Goal: Task Accomplishment & Management: Complete application form

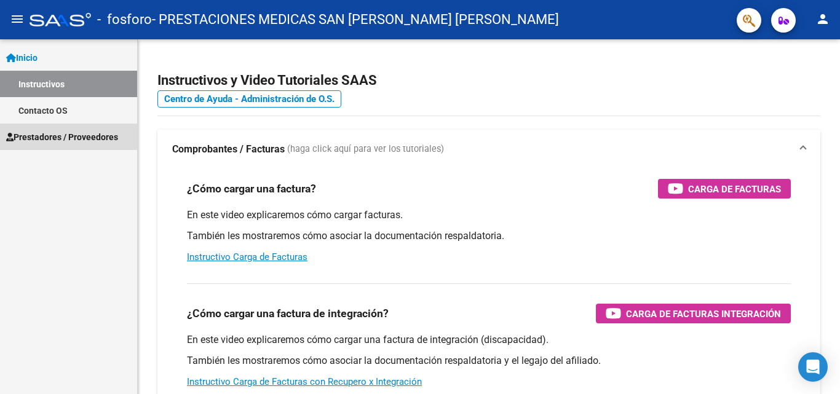
click at [65, 135] on span "Prestadores / Proveedores" at bounding box center [62, 137] width 112 height 14
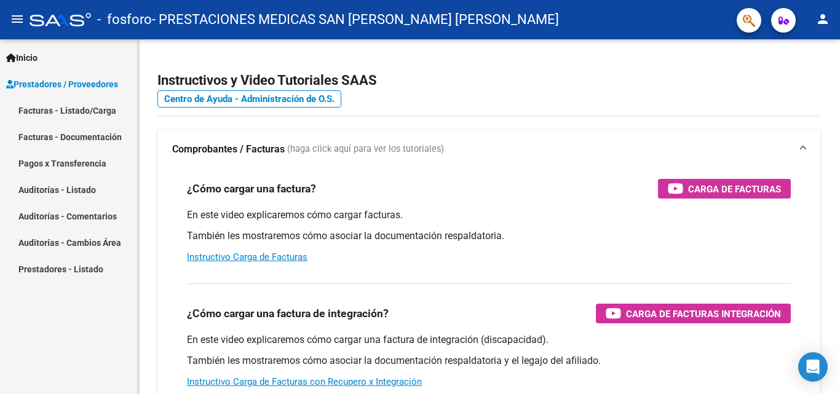
click at [82, 140] on link "Facturas - Documentación" at bounding box center [68, 137] width 137 height 26
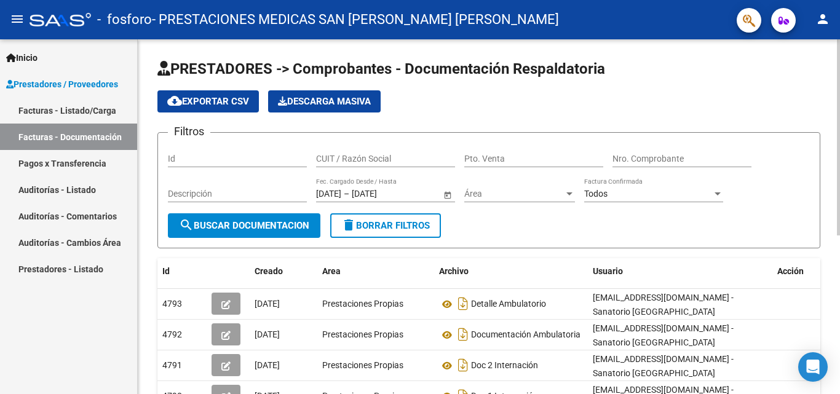
click at [261, 225] on span "search Buscar Documentacion" at bounding box center [244, 225] width 130 height 11
click at [101, 109] on link "Facturas - Listado/Carga" at bounding box center [68, 110] width 137 height 26
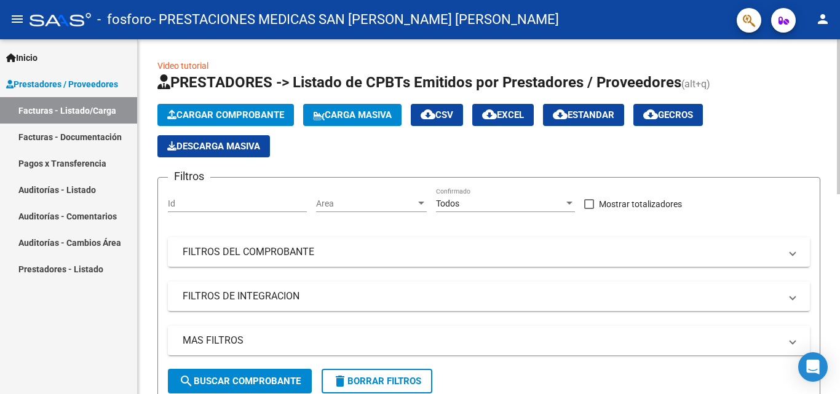
click at [210, 110] on span "Cargar Comprobante" at bounding box center [225, 114] width 117 height 11
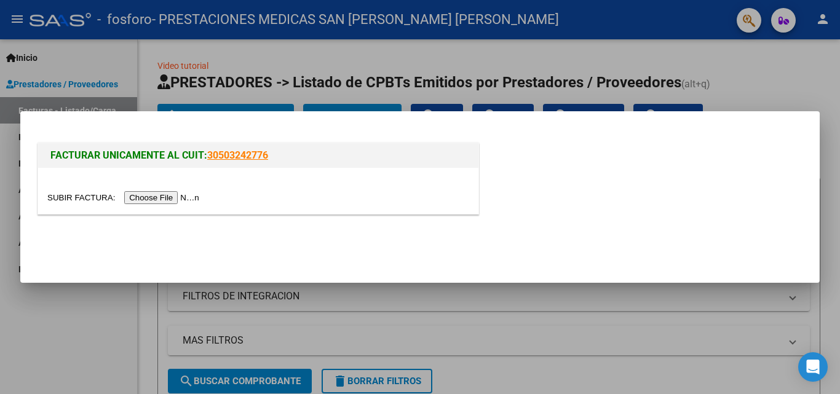
click at [157, 199] on input "file" at bounding box center [125, 197] width 156 height 13
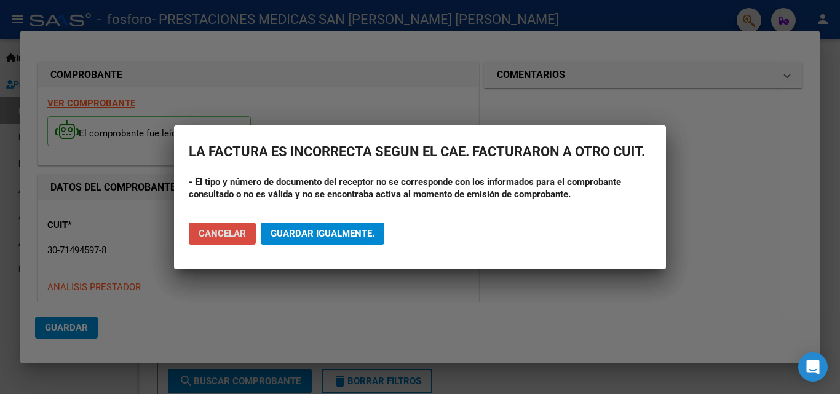
click at [244, 236] on span "Cancelar" at bounding box center [222, 233] width 47 height 11
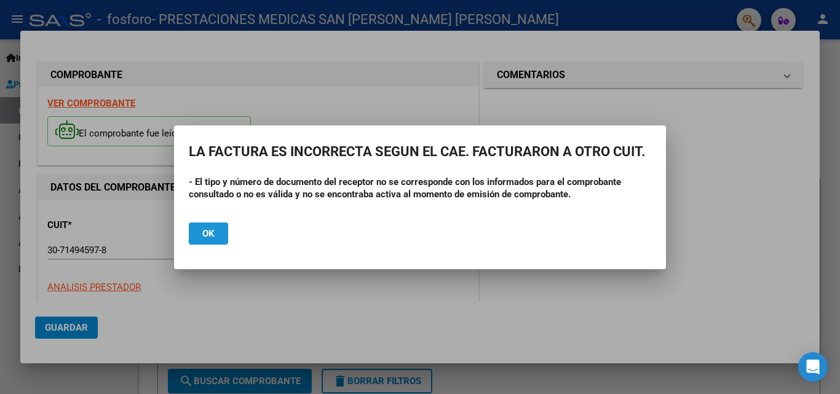
click at [199, 231] on button "Ok" at bounding box center [208, 234] width 39 height 22
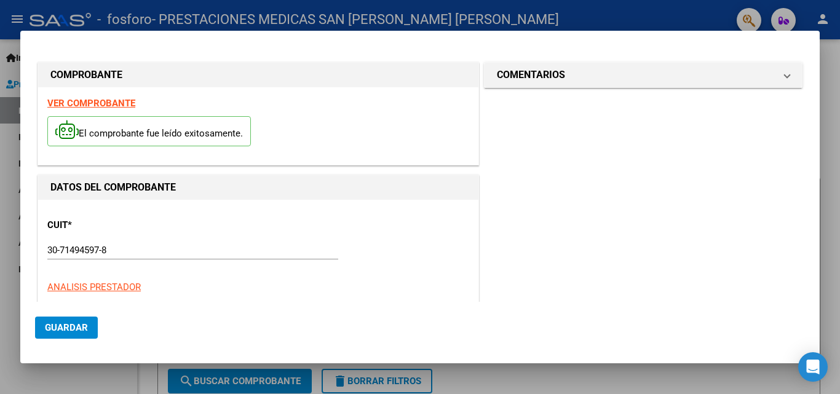
click at [828, 316] on div at bounding box center [420, 197] width 840 height 394
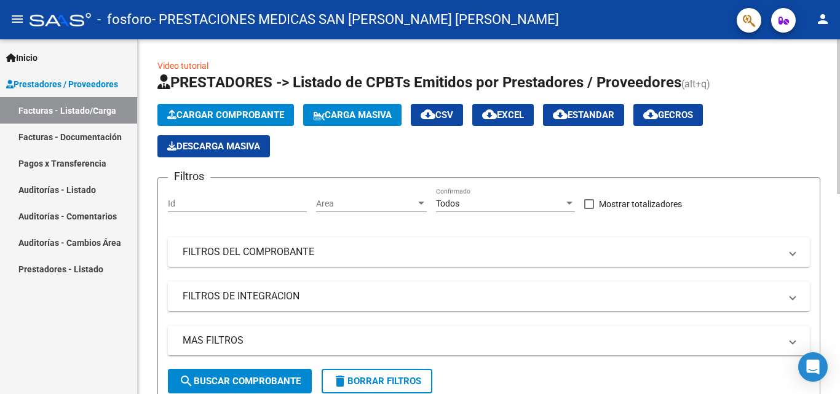
click at [238, 113] on span "Cargar Comprobante" at bounding box center [225, 114] width 117 height 11
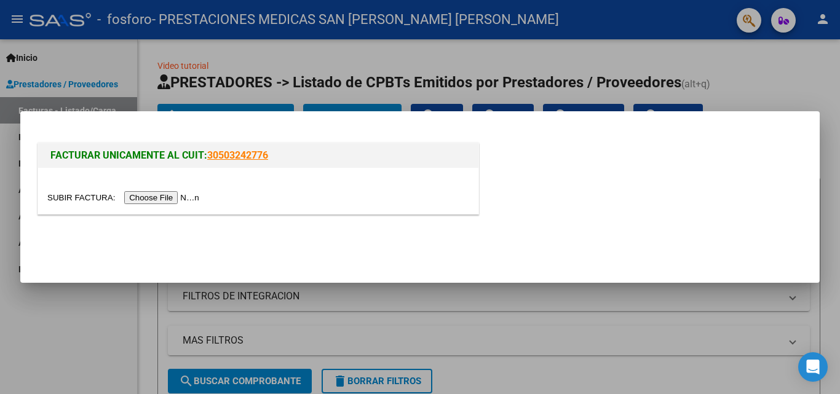
click at [164, 193] on input "file" at bounding box center [125, 197] width 156 height 13
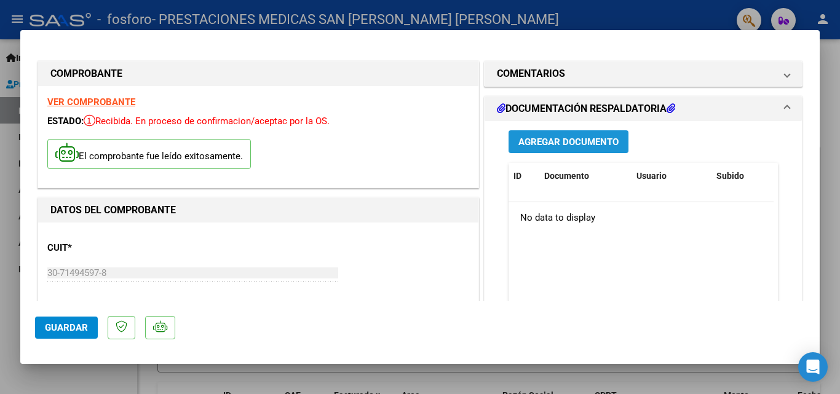
click at [543, 140] on span "Agregar Documento" at bounding box center [568, 142] width 100 height 11
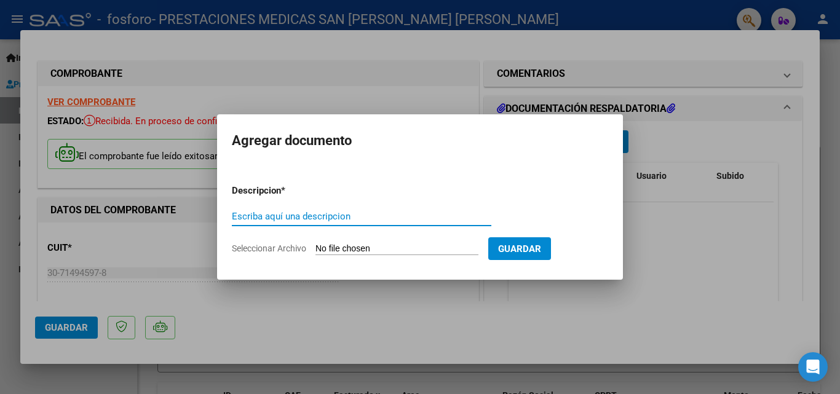
click at [386, 247] on input "Seleccionar Archivo" at bounding box center [396, 250] width 163 height 12
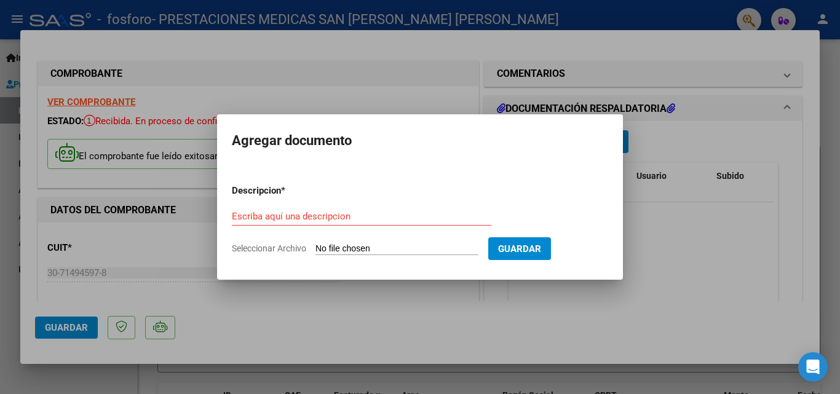
type input "C:\fakepath\[PERSON_NAME] LAUTRO_merged.pdf"
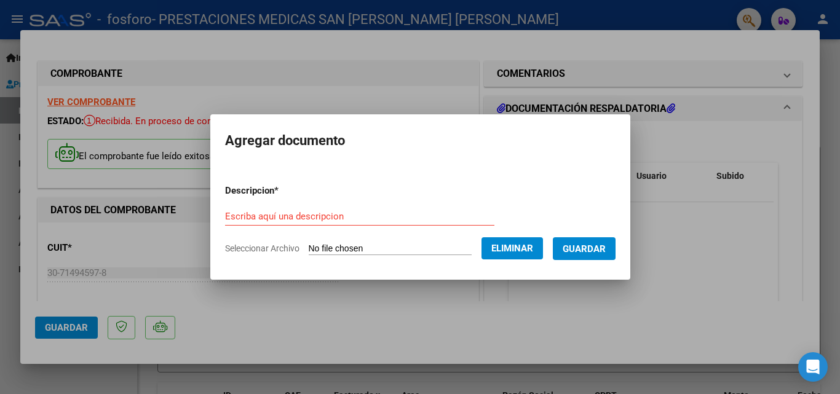
click at [346, 220] on input "Escriba aquí una descripcion" at bounding box center [359, 216] width 269 height 11
type input "i"
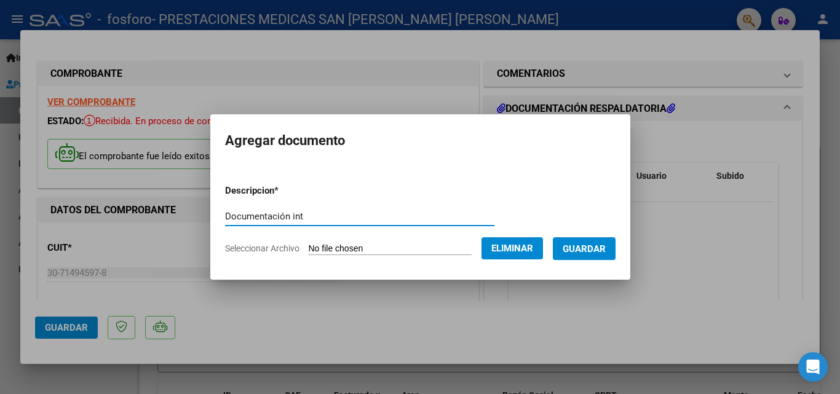
type input "Documentación int"
click at [576, 242] on button "Guardar" at bounding box center [584, 248] width 63 height 23
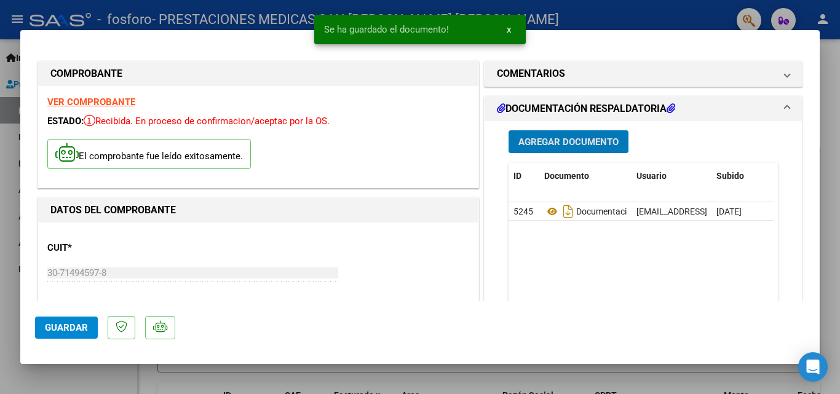
click at [556, 143] on span "Agregar Documento" at bounding box center [568, 142] width 100 height 11
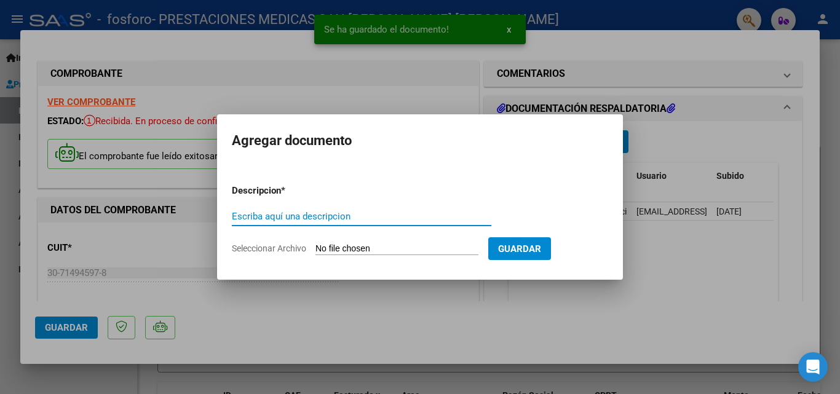
click at [350, 218] on input "Escriba aquí una descripcion" at bounding box center [362, 216] width 260 height 11
click at [409, 249] on input "Seleccionar Archivo" at bounding box center [396, 250] width 163 height 12
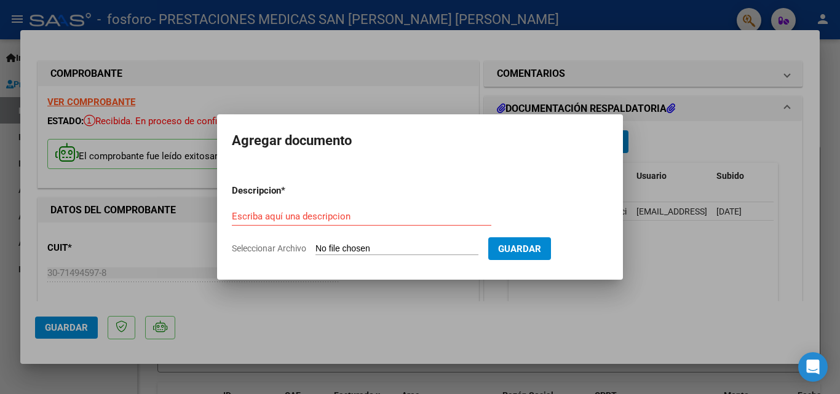
type input "C:\fakepath\[PERSON_NAME].pdf"
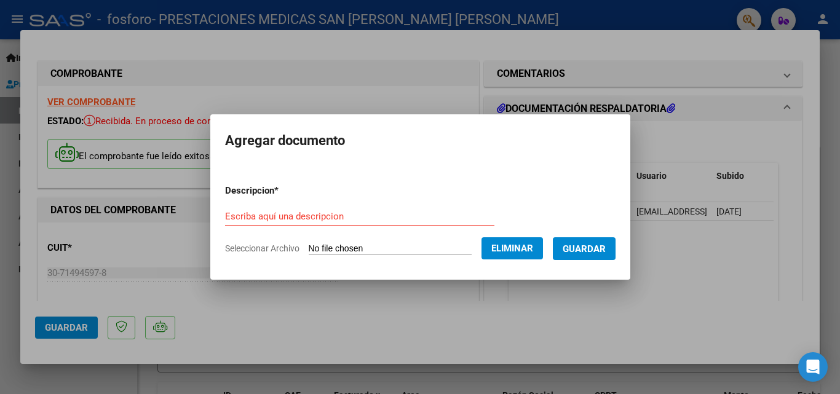
click at [316, 220] on input "Escriba aquí una descripcion" at bounding box center [359, 216] width 269 height 11
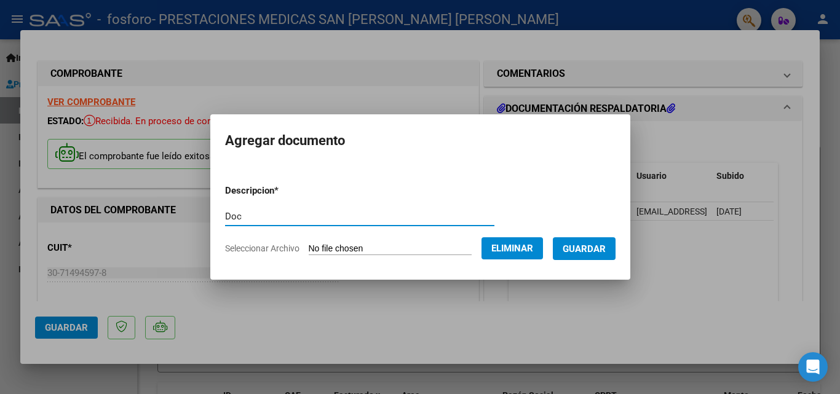
type input "Doc"
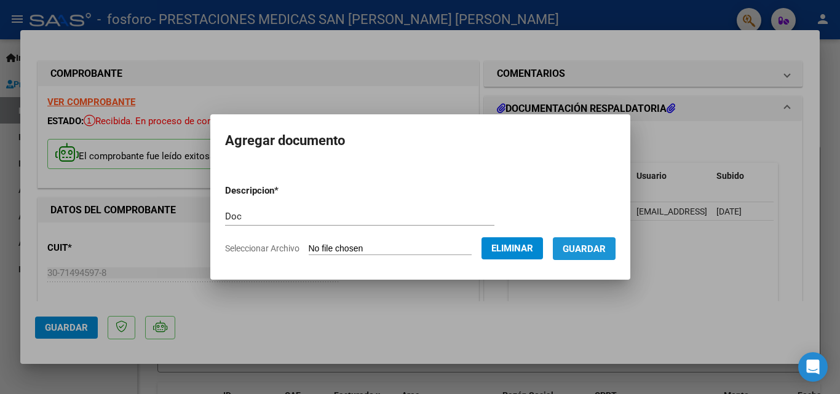
click at [574, 251] on button "Guardar" at bounding box center [584, 248] width 63 height 23
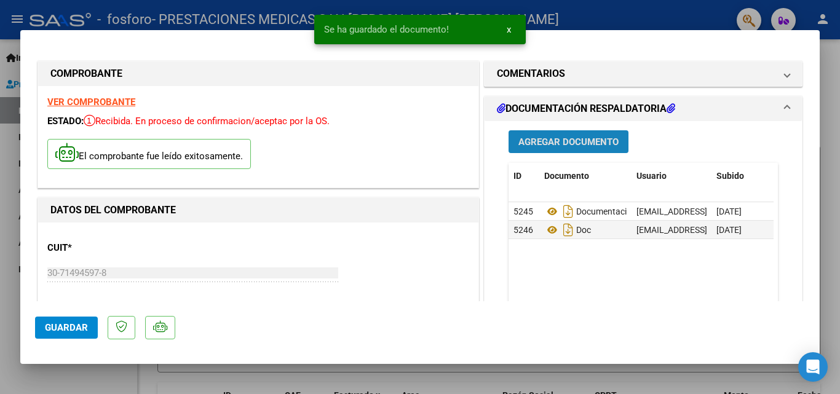
click at [578, 147] on span "Agregar Documento" at bounding box center [568, 142] width 100 height 11
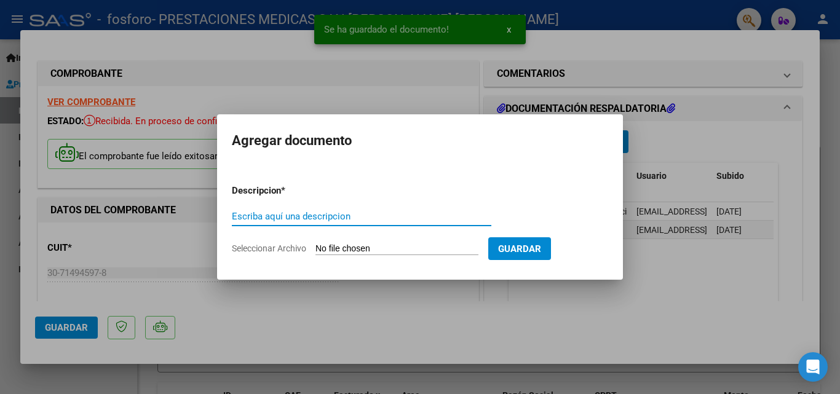
click at [391, 253] on input "Seleccionar Archivo" at bounding box center [396, 250] width 163 height 12
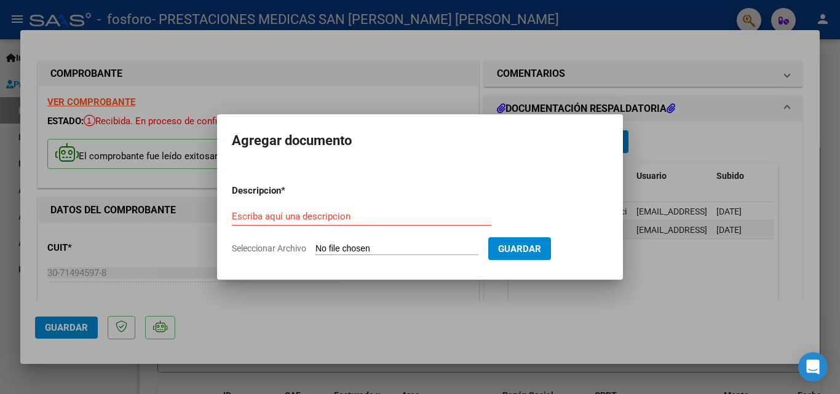
type input "C:\fakepath\Liq int.pdf"
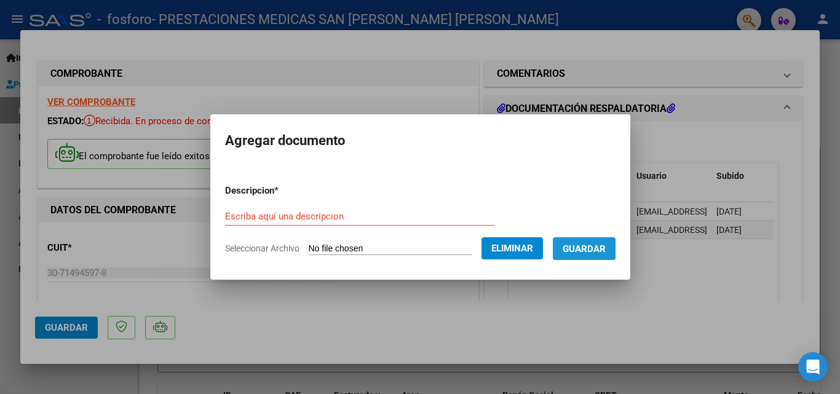
click at [573, 251] on button "Guardar" at bounding box center [584, 248] width 63 height 23
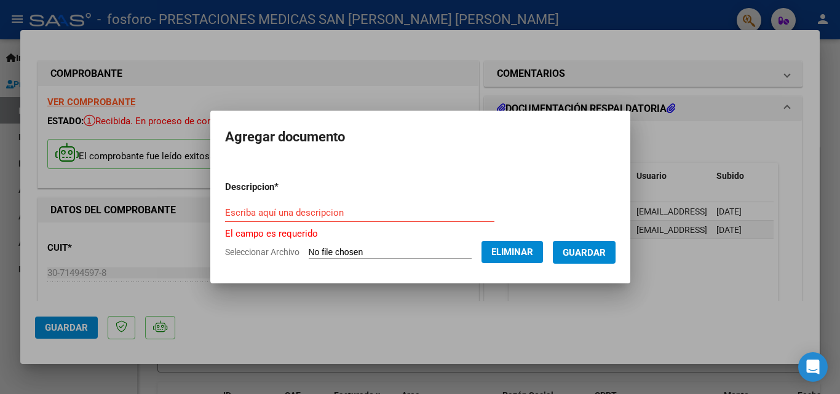
click at [320, 210] on input "Escriba aquí una descripcion" at bounding box center [359, 212] width 269 height 11
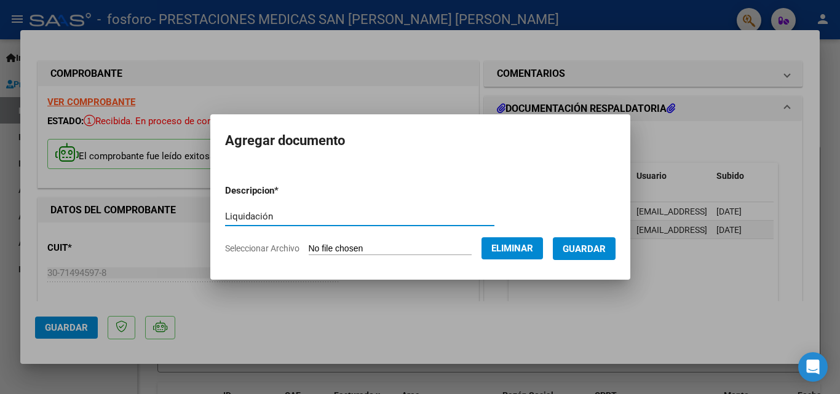
type input "Liquidación"
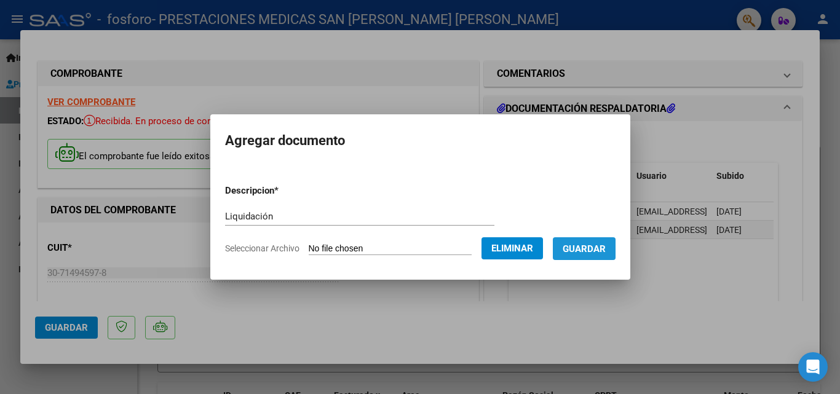
click at [591, 252] on span "Guardar" at bounding box center [584, 249] width 43 height 11
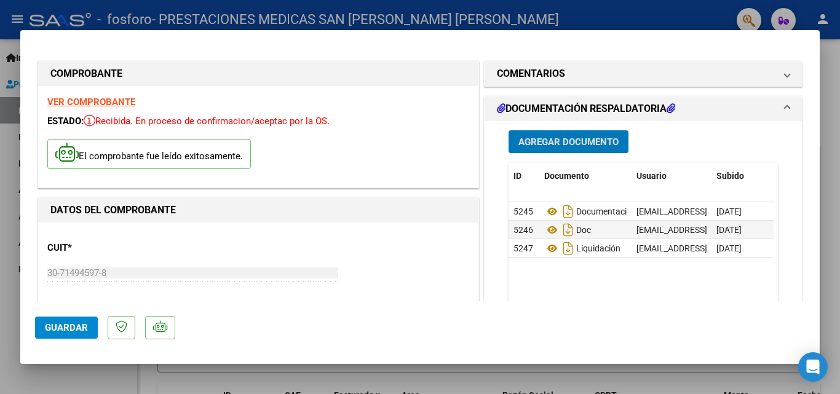
click at [66, 327] on span "Guardar" at bounding box center [66, 327] width 43 height 11
click at [828, 120] on div at bounding box center [420, 197] width 840 height 394
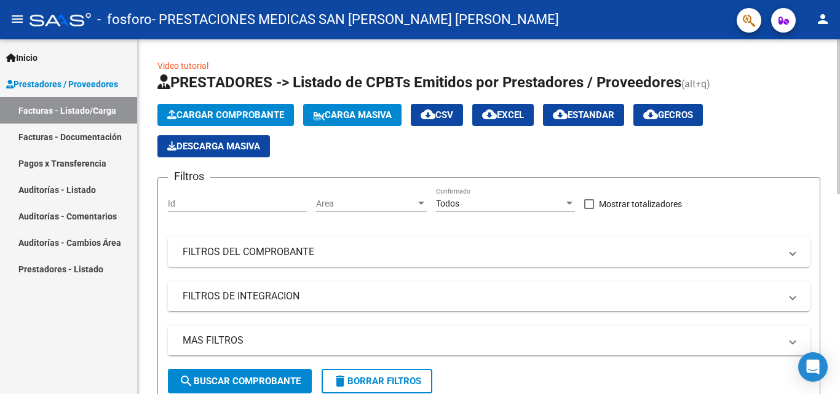
click at [197, 112] on span "Cargar Comprobante" at bounding box center [225, 114] width 117 height 11
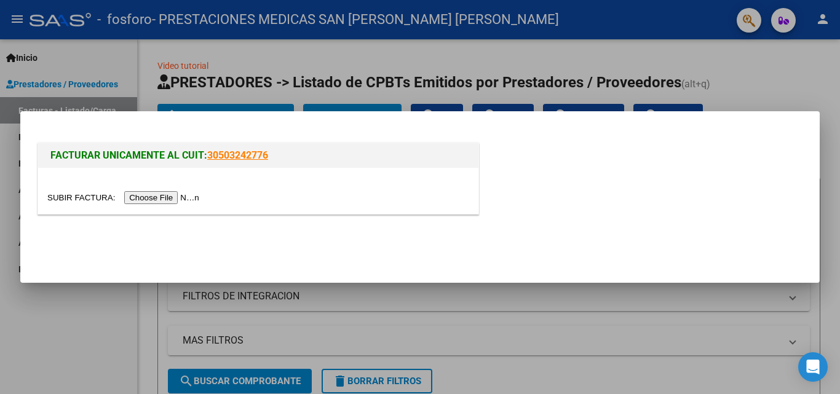
click at [133, 200] on input "file" at bounding box center [125, 197] width 156 height 13
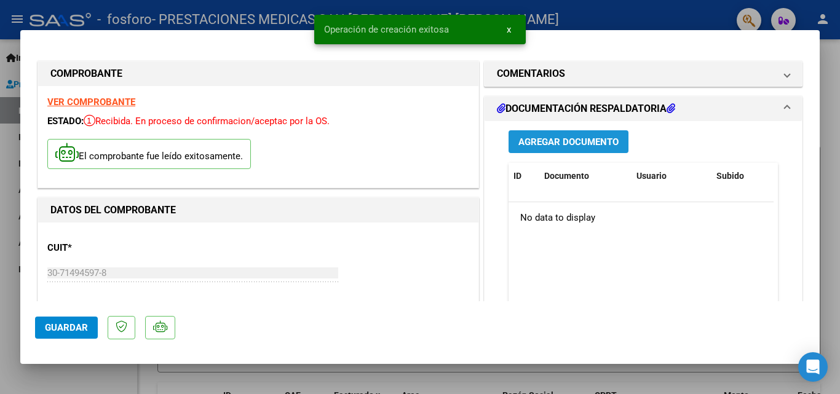
click at [542, 143] on span "Agregar Documento" at bounding box center [568, 142] width 100 height 11
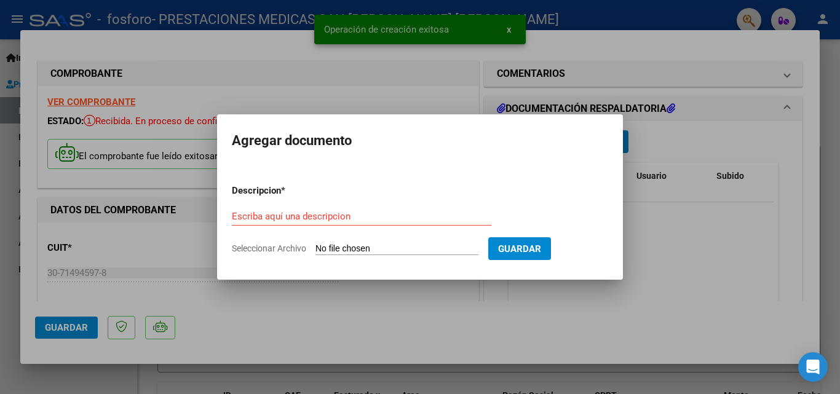
click at [353, 253] on input "Seleccionar Archivo" at bounding box center [396, 250] width 163 height 12
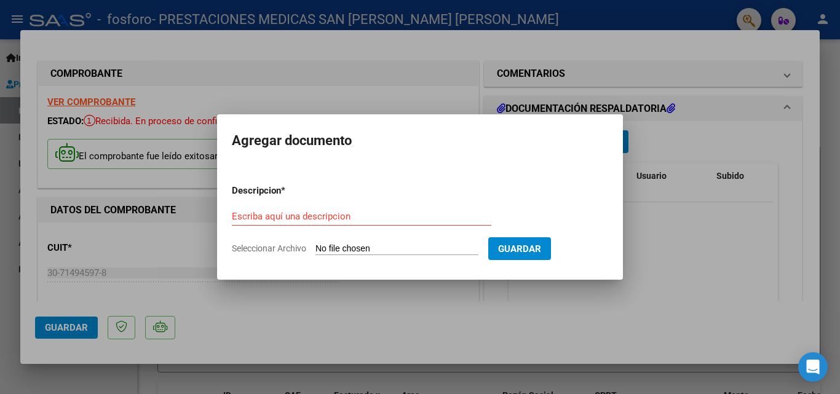
type input "C:\fakepath\OSPIF AMB DETALLE Y DOCUMENTACIÓN.pdf"
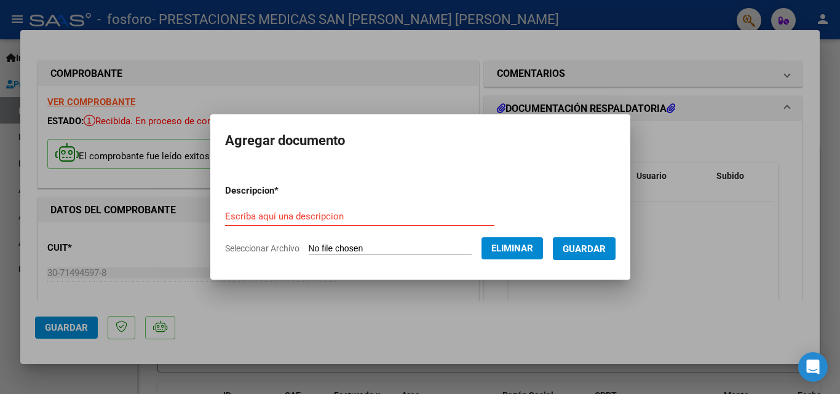
click at [362, 218] on input "Escriba aquí una descripcion" at bounding box center [359, 216] width 269 height 11
type input "d"
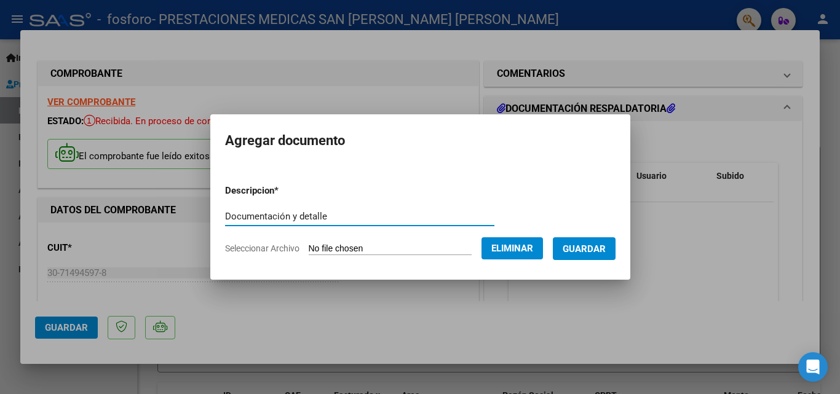
type input "Documentación y detalle"
click at [602, 260] on button "Guardar" at bounding box center [584, 248] width 63 height 23
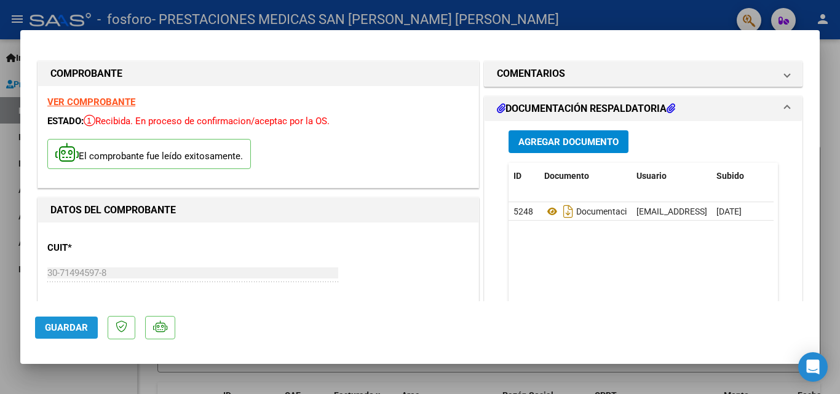
click at [81, 326] on span "Guardar" at bounding box center [66, 327] width 43 height 11
click at [60, 331] on span "Guardar" at bounding box center [66, 327] width 43 height 11
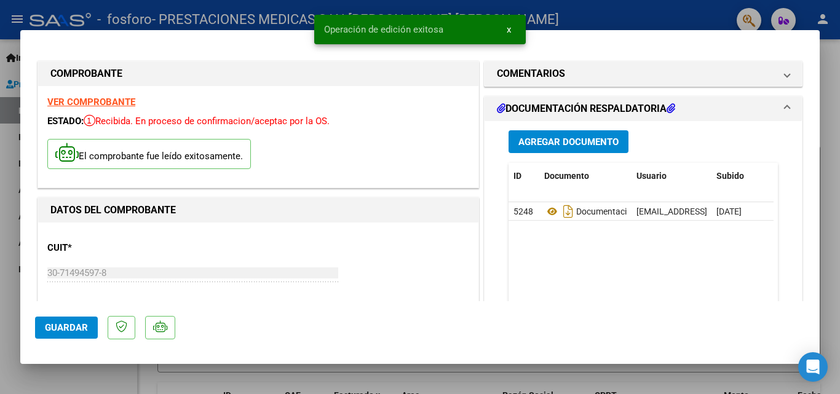
click at [828, 208] on div at bounding box center [420, 197] width 840 height 394
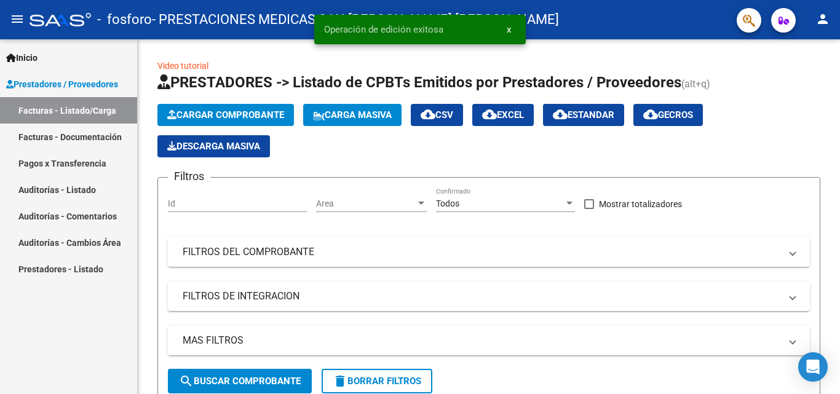
click at [95, 135] on link "Facturas - Documentación" at bounding box center [68, 137] width 137 height 26
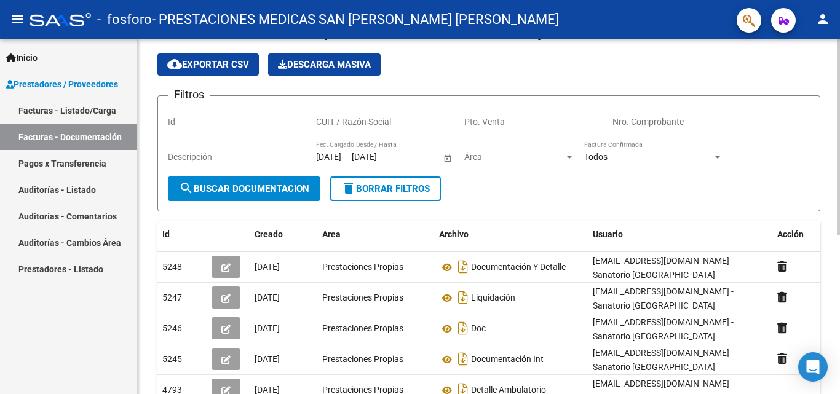
scroll to position [61, 0]
